Goal: Communication & Community: Participate in discussion

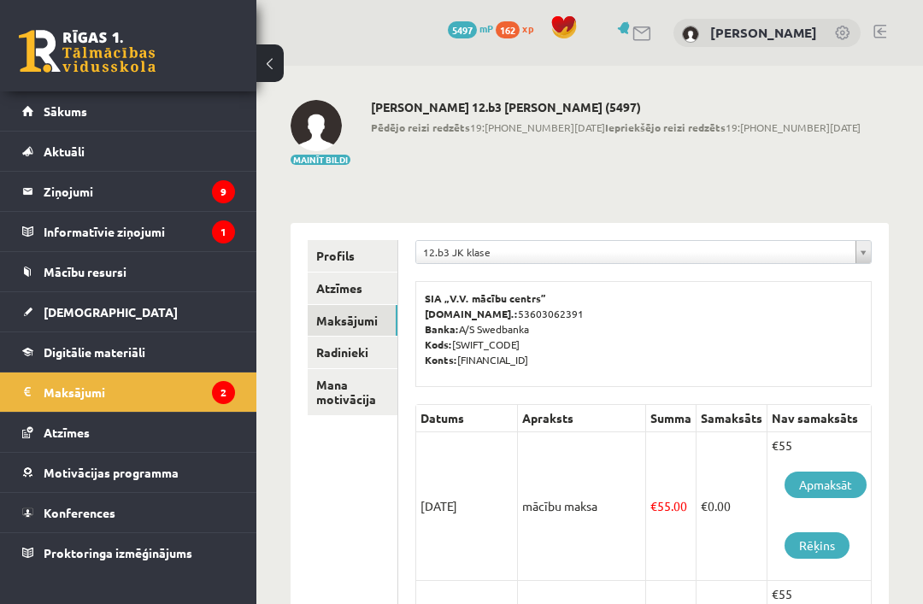
click at [74, 200] on legend "Ziņojumi 9" at bounding box center [139, 191] width 191 height 39
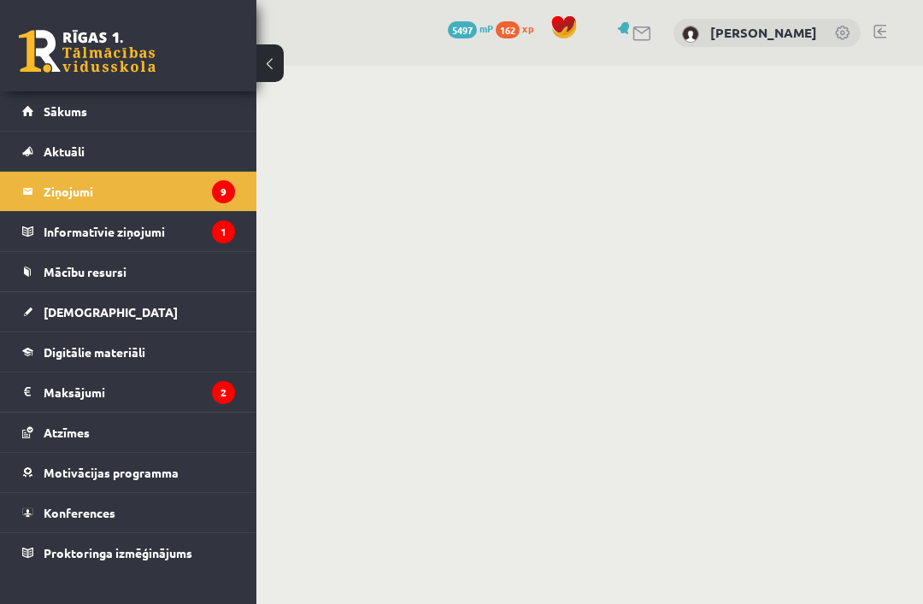
click at [56, 237] on legend "Informatīvie ziņojumi 1" at bounding box center [139, 231] width 191 height 39
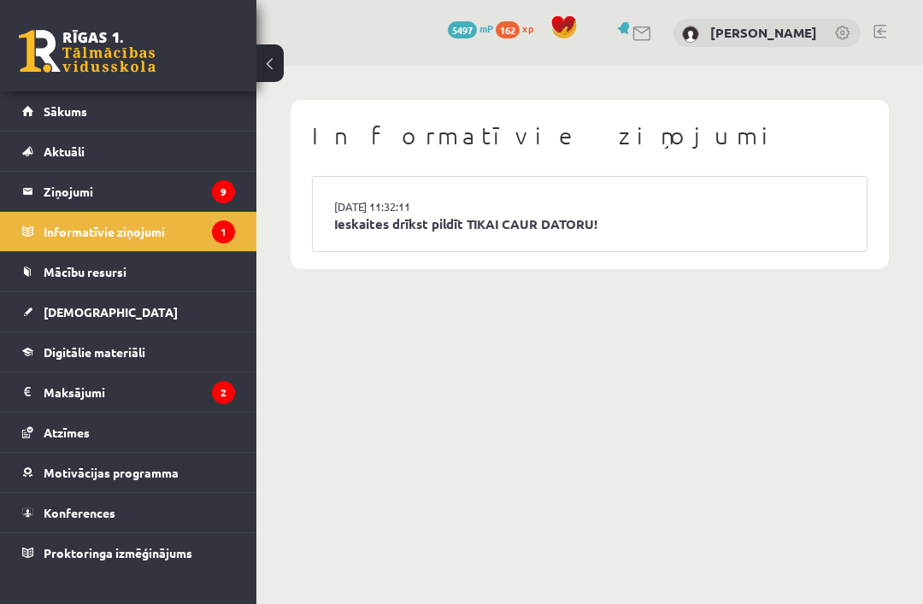
click at [71, 193] on legend "Ziņojumi 9" at bounding box center [139, 191] width 191 height 39
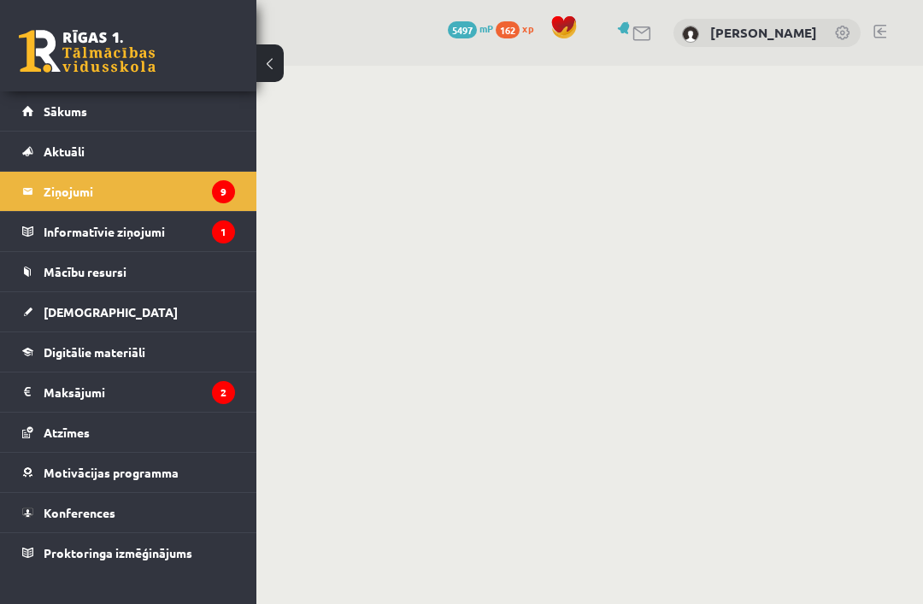
click at [73, 225] on legend "Informatīvie ziņojumi 1" at bounding box center [139, 231] width 191 height 39
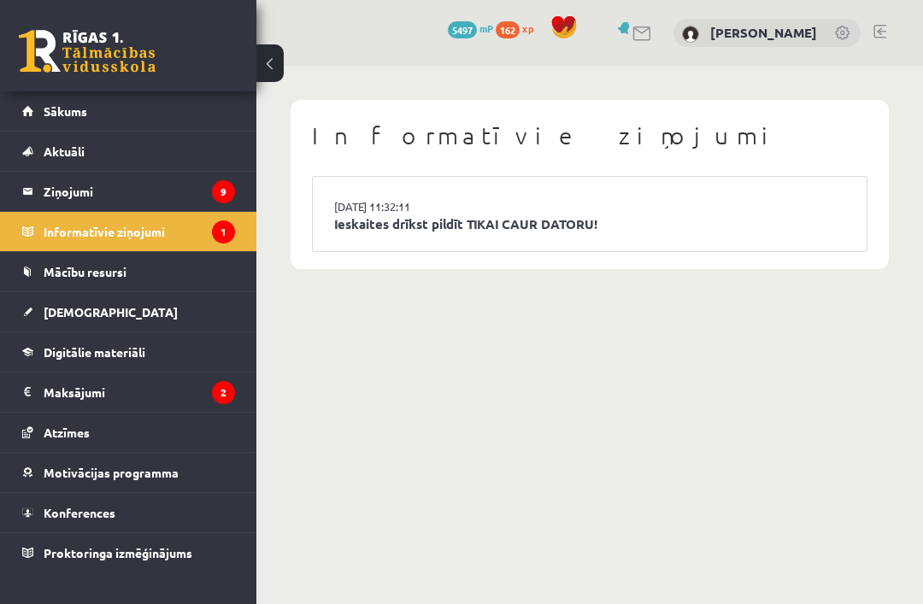
click at [799, 215] on link "Ieskaites drīkst pildīt TIKAI CAUR DATORU!" at bounding box center [589, 225] width 511 height 20
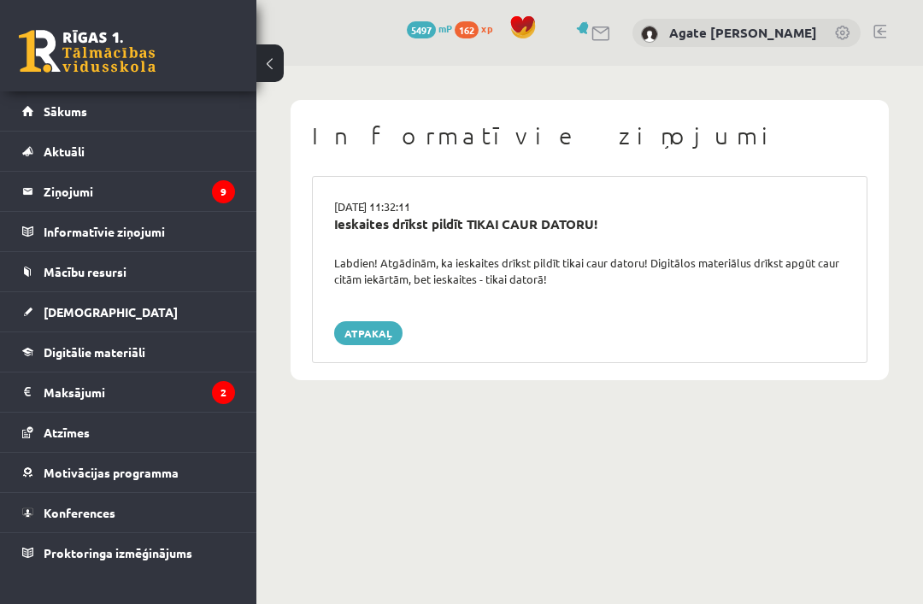
click at [72, 191] on legend "Ziņojumi 9" at bounding box center [139, 191] width 191 height 39
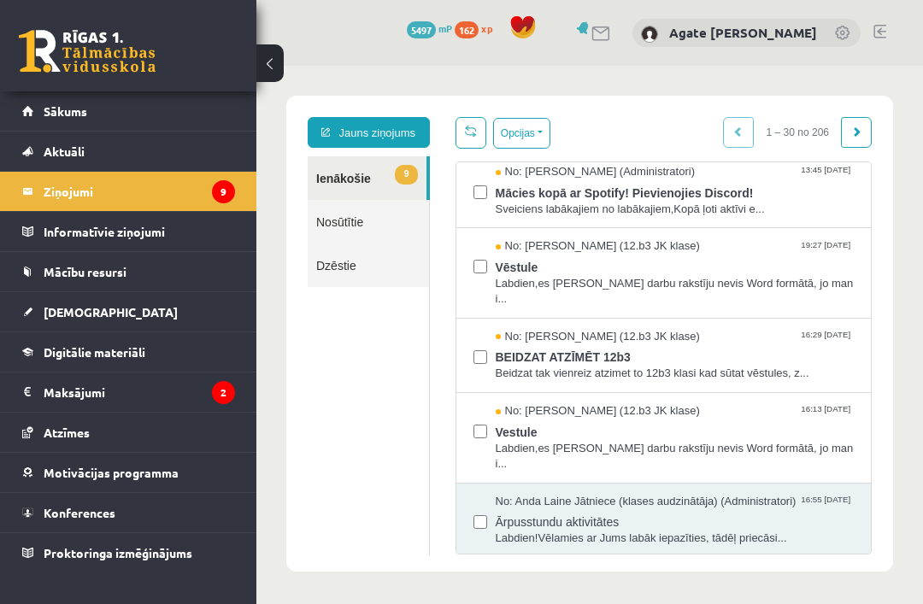
click at [850, 212] on span "Sveiciens labākajiem no labākajiem,Kopā ļoti aktīvi e..." at bounding box center [675, 210] width 359 height 16
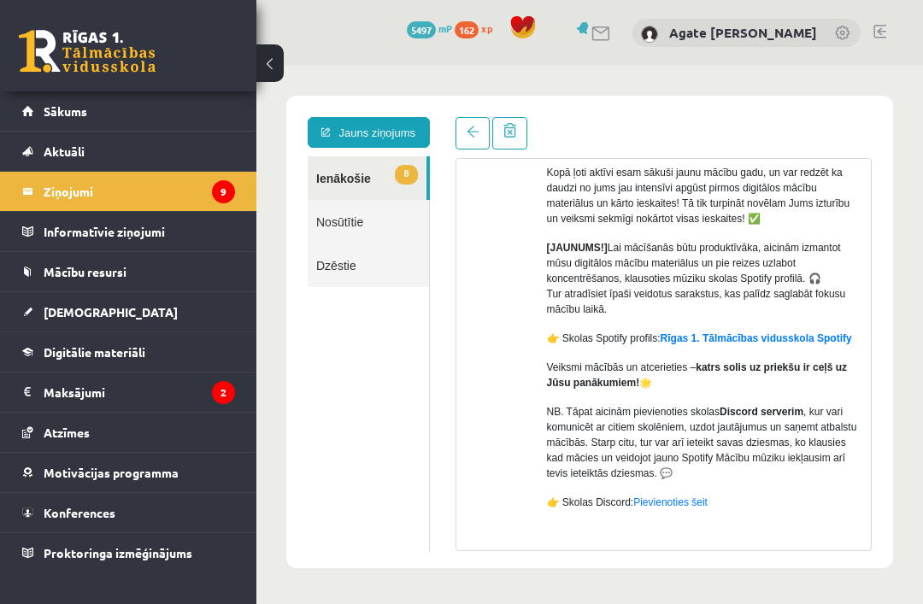
scroll to position [164, 0]
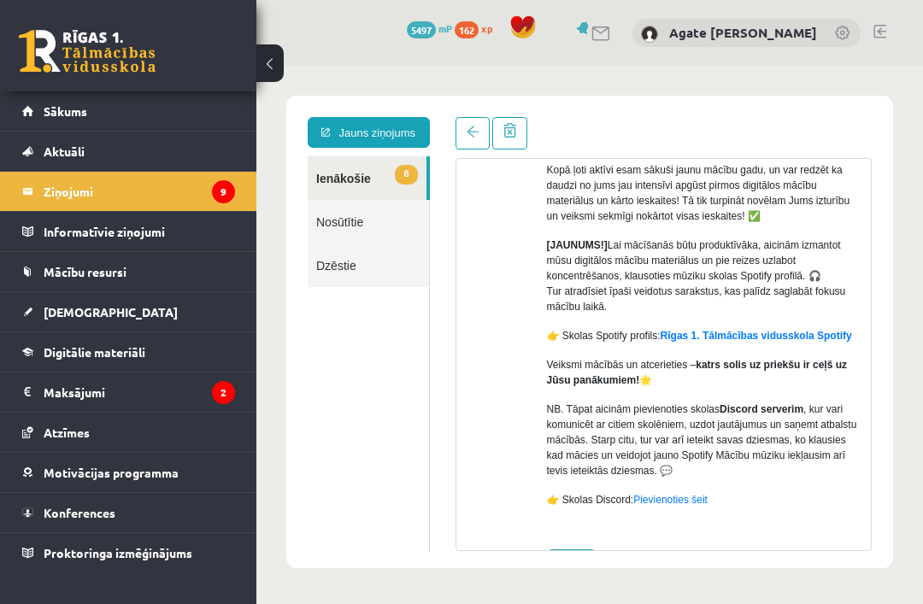
click at [684, 506] on link "Pievienoties šeit" at bounding box center [670, 500] width 74 height 12
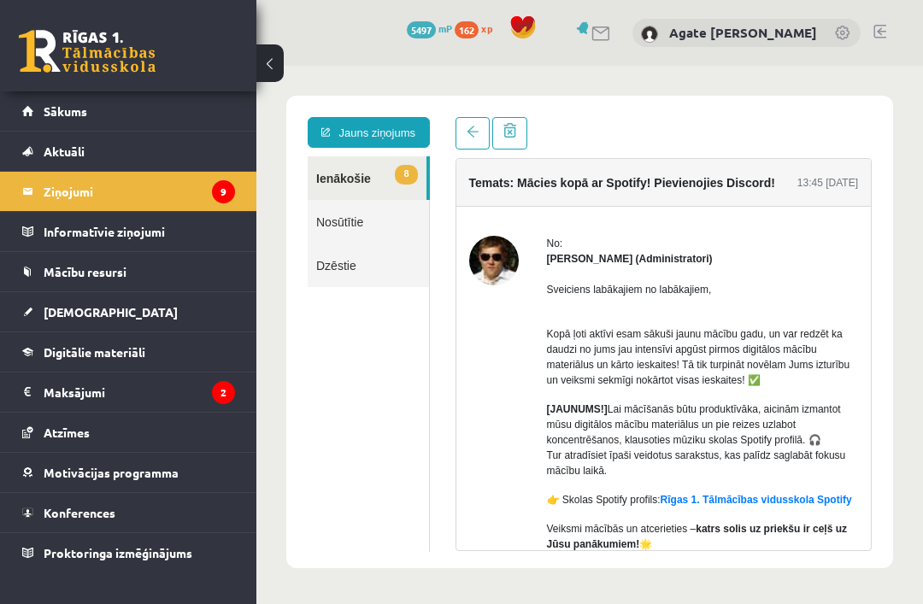
scroll to position [0, 0]
click at [789, 494] on link "Rīgas 1. Tālmācības vidusskola Spotify" at bounding box center [756, 500] width 191 height 12
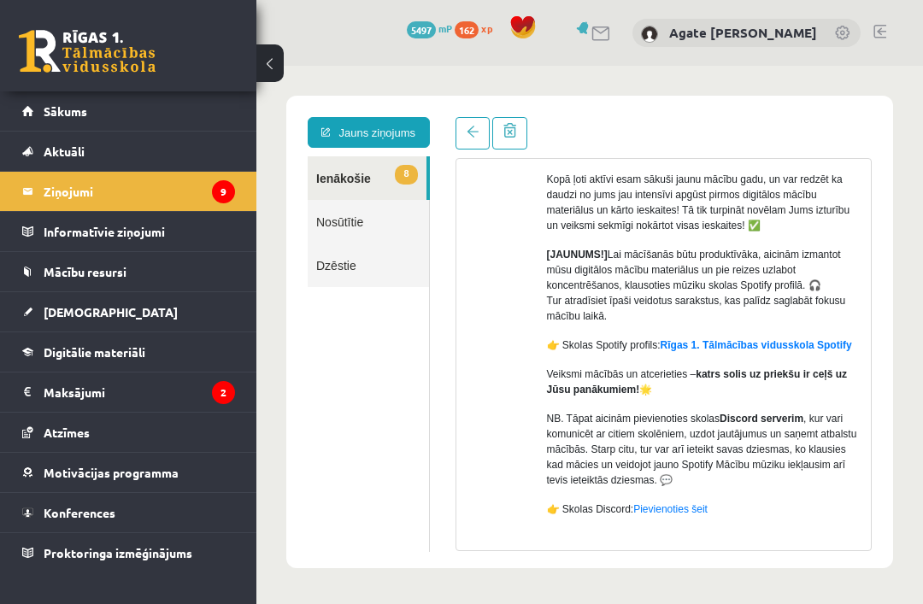
scroll to position [175, 0]
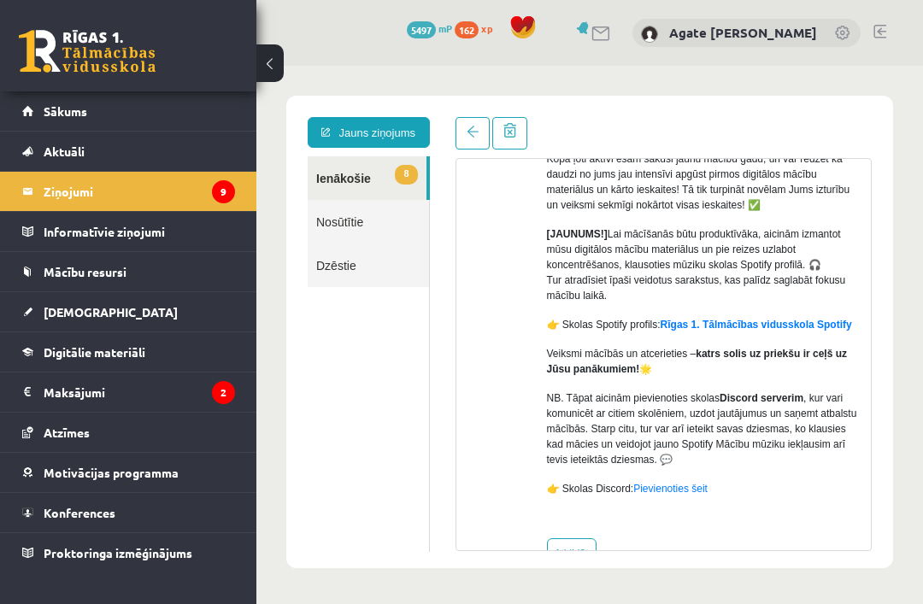
click at [682, 495] on link "Pievienoties šeit" at bounding box center [670, 489] width 74 height 12
